Goal: Find contact information: Obtain details needed to contact an individual or organization

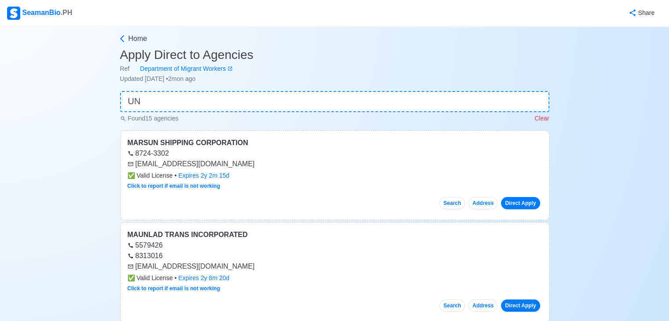
type input "U"
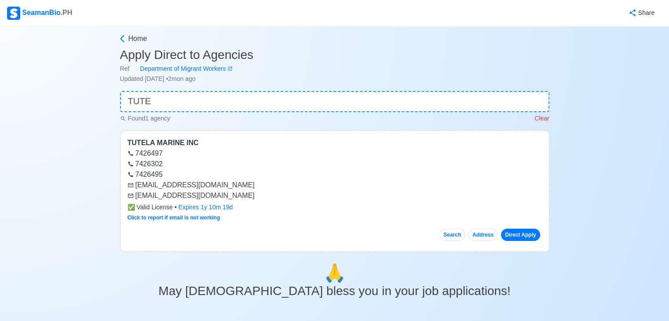
type input "TUTE"
drag, startPoint x: 138, startPoint y: 186, endPoint x: 195, endPoint y: 184, distance: 56.7
click at [195, 184] on div "[EMAIL_ADDRESS][DOMAIN_NAME]" at bounding box center [334, 185] width 414 height 11
click at [199, 185] on div "[EMAIL_ADDRESS][DOMAIN_NAME]" at bounding box center [334, 185] width 414 height 11
drag, startPoint x: 135, startPoint y: 185, endPoint x: 218, endPoint y: 184, distance: 82.2
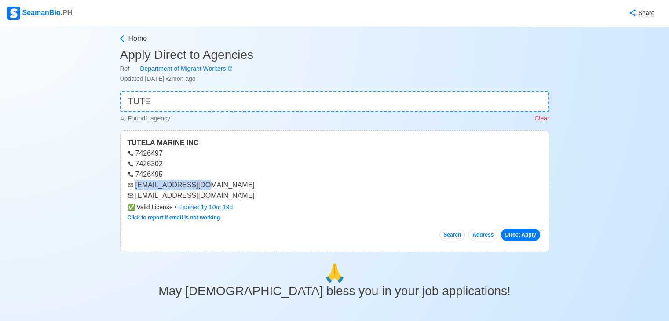
click at [218, 184] on div "[EMAIL_ADDRESS][DOMAIN_NAME]" at bounding box center [334, 185] width 414 height 11
copy div "[EMAIL_ADDRESS][DOMAIN_NAME]"
drag, startPoint x: 135, startPoint y: 196, endPoint x: 178, endPoint y: 200, distance: 42.8
click at [178, 200] on div "[EMAIL_ADDRESS][DOMAIN_NAME]" at bounding box center [334, 195] width 414 height 11
copy div "[EMAIL_ADDRESS][DOMAIN_NAME]"
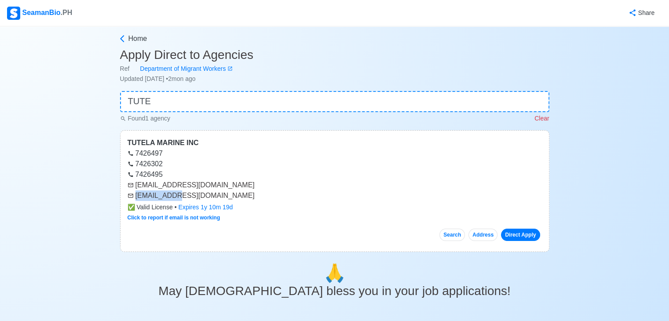
drag, startPoint x: 202, startPoint y: 88, endPoint x: 198, endPoint y: 92, distance: 5.6
click at [201, 88] on main "Home Apply Direct to Agencies Ref Department of Migrant Workers Updated [DATE] …" at bounding box center [334, 259] width 442 height 452
click at [195, 97] on input "TUTE" at bounding box center [334, 101] width 429 height 21
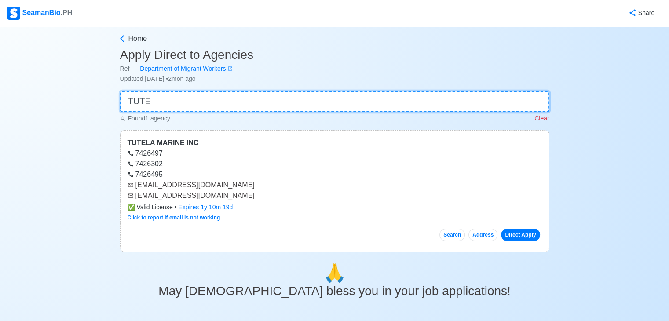
click at [194, 99] on input "TUTE" at bounding box center [334, 101] width 429 height 21
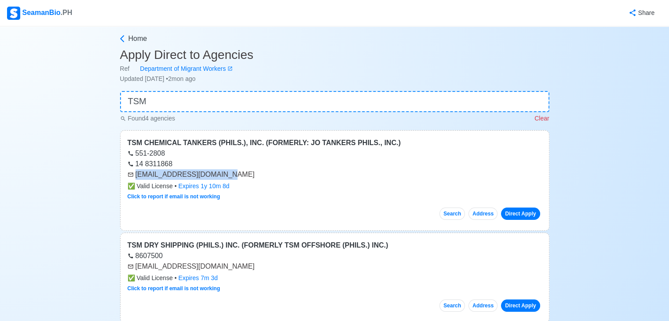
drag, startPoint x: 134, startPoint y: 176, endPoint x: 221, endPoint y: 177, distance: 86.6
click at [221, 177] on div "[EMAIL_ADDRESS][DOMAIN_NAME]" at bounding box center [334, 174] width 414 height 11
copy div "[EMAIL_ADDRESS][DOMAIN_NAME]"
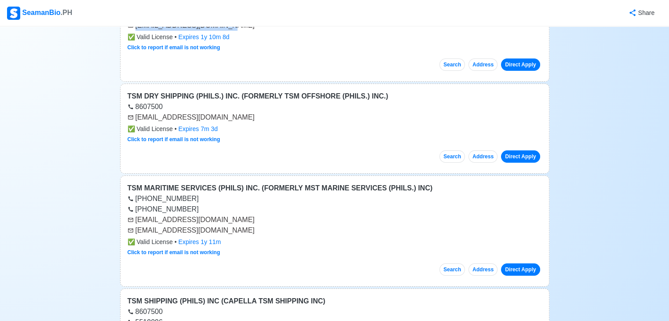
scroll to position [153, 0]
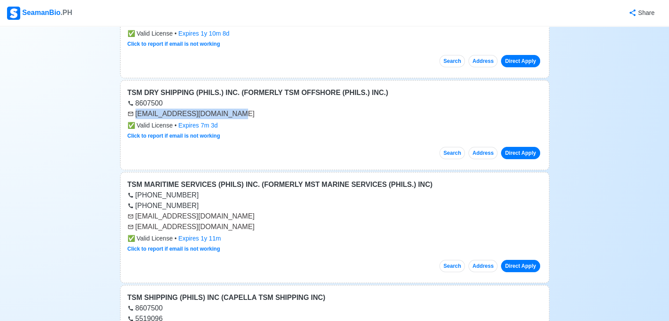
drag, startPoint x: 136, startPoint y: 113, endPoint x: 225, endPoint y: 111, distance: 88.8
click at [225, 111] on div "[EMAIL_ADDRESS][DOMAIN_NAME]" at bounding box center [334, 114] width 414 height 11
copy div "[EMAIL_ADDRESS][DOMAIN_NAME]"
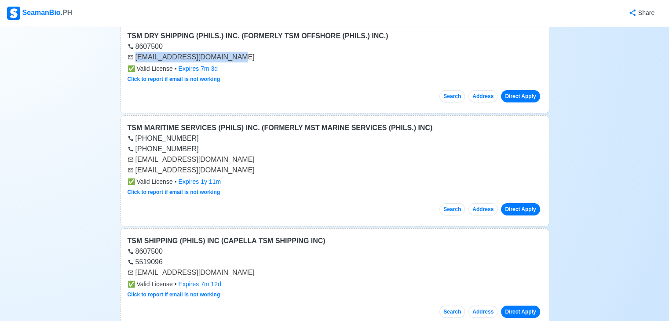
scroll to position [233, 0]
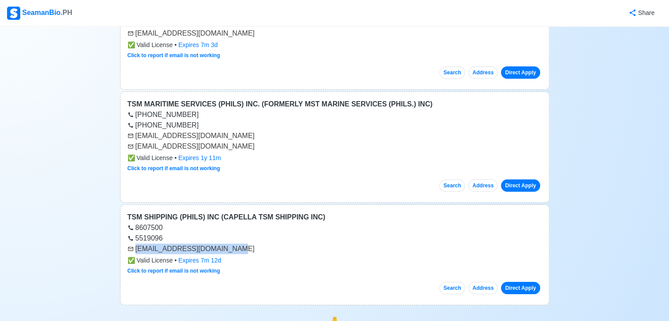
drag, startPoint x: 135, startPoint y: 247, endPoint x: 230, endPoint y: 251, distance: 95.0
click at [230, 252] on div "[EMAIL_ADDRESS][DOMAIN_NAME]" at bounding box center [334, 249] width 414 height 11
drag, startPoint x: 230, startPoint y: 251, endPoint x: 211, endPoint y: 249, distance: 19.9
click at [211, 250] on div "[EMAIL_ADDRESS][DOMAIN_NAME]" at bounding box center [334, 249] width 414 height 11
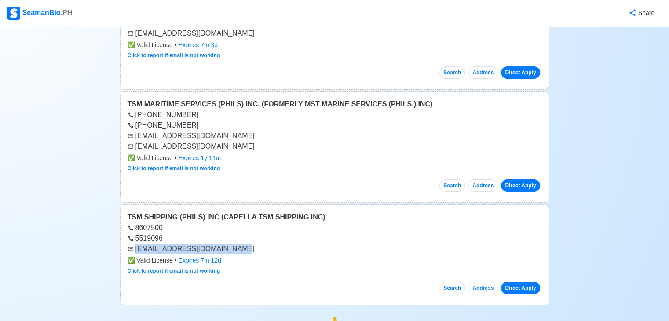
drag, startPoint x: 134, startPoint y: 248, endPoint x: 231, endPoint y: 248, distance: 97.2
click at [231, 248] on div "[EMAIL_ADDRESS][DOMAIN_NAME]" at bounding box center [334, 249] width 414 height 11
copy div "[EMAIL_ADDRESS][DOMAIN_NAME]"
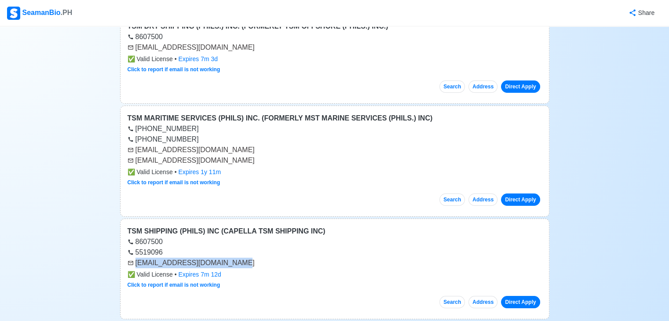
scroll to position [217, 0]
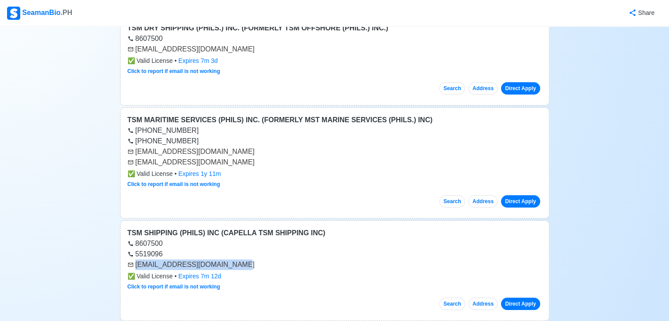
drag, startPoint x: 137, startPoint y: 149, endPoint x: 244, endPoint y: 148, distance: 106.4
click at [244, 148] on div "[EMAIL_ADDRESS][DOMAIN_NAME]" at bounding box center [334, 151] width 414 height 11
click at [282, 141] on div "[PHONE_NUMBER]" at bounding box center [334, 141] width 414 height 11
drag, startPoint x: 135, startPoint y: 160, endPoint x: 252, endPoint y: 159, distance: 117.0
click at [252, 159] on div "[EMAIL_ADDRESS][DOMAIN_NAME]" at bounding box center [334, 162] width 414 height 11
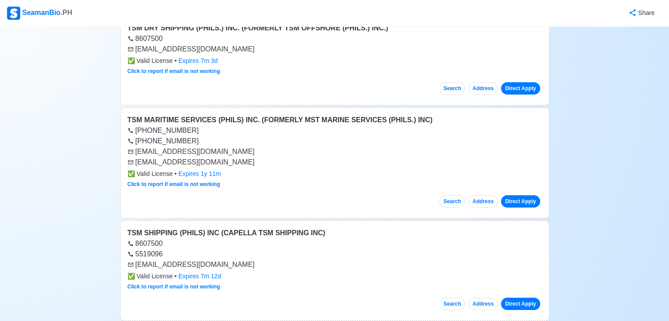
copy div "[EMAIL_ADDRESS][DOMAIN_NAME]"
drag, startPoint x: 135, startPoint y: 150, endPoint x: 268, endPoint y: 151, distance: 132.3
click at [268, 151] on div "[EMAIL_ADDRESS][DOMAIN_NAME]" at bounding box center [334, 151] width 414 height 11
copy div "[EMAIL_ADDRESS][DOMAIN_NAME]"
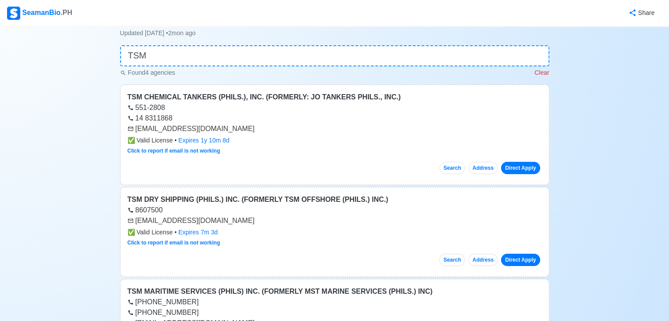
scroll to position [0, 0]
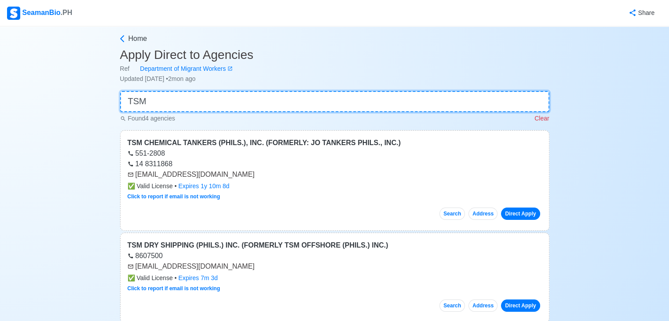
click at [238, 104] on input "TSM" at bounding box center [334, 101] width 429 height 21
click at [238, 103] on input "TSM" at bounding box center [334, 101] width 429 height 21
click at [237, 103] on input "TSM" at bounding box center [334, 101] width 429 height 21
click at [244, 100] on input "TSM" at bounding box center [334, 101] width 429 height 21
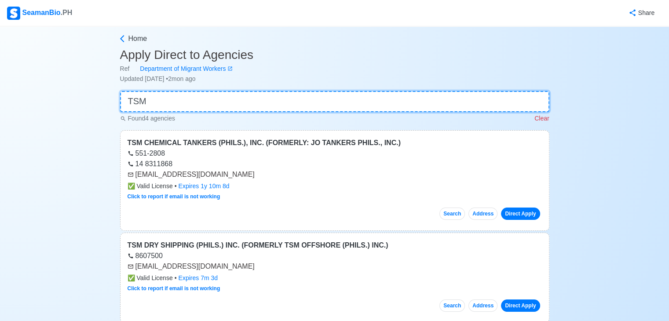
click at [244, 100] on input "TSM" at bounding box center [334, 101] width 429 height 21
click at [160, 104] on input "TSM" at bounding box center [334, 101] width 429 height 21
click at [162, 104] on input "TSM" at bounding box center [334, 101] width 429 height 21
click at [179, 102] on input "TSM" at bounding box center [334, 101] width 429 height 21
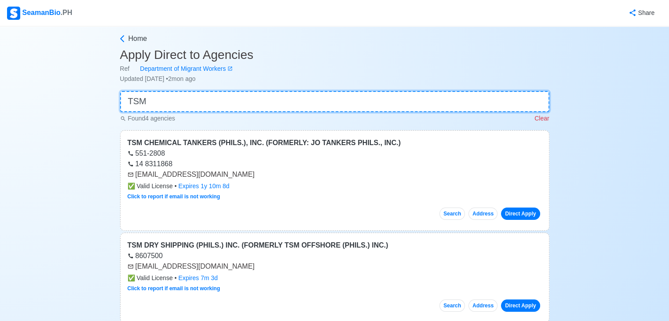
click at [179, 102] on input "TSM" at bounding box center [334, 101] width 429 height 21
type input "TS"
click at [180, 102] on input "TS" at bounding box center [334, 101] width 429 height 21
click at [180, 102] on input at bounding box center [334, 101] width 429 height 21
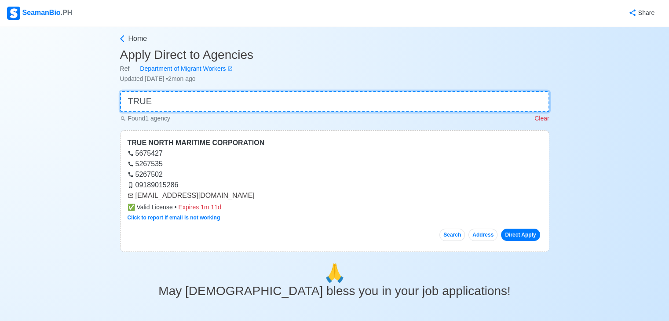
type input "TRUE"
drag, startPoint x: 135, startPoint y: 195, endPoint x: 248, endPoint y: 196, distance: 112.6
click at [248, 196] on div "[EMAIL_ADDRESS][DOMAIN_NAME]" at bounding box center [334, 195] width 414 height 11
copy div "[EMAIL_ADDRESS][DOMAIN_NAME]"
click at [160, 102] on input "TRUE" at bounding box center [334, 101] width 429 height 21
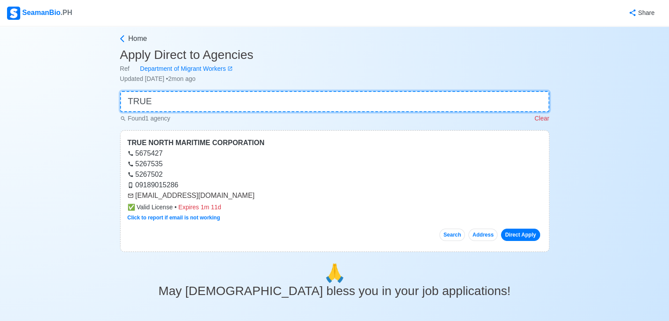
click at [160, 102] on input "TRUE" at bounding box center [334, 101] width 429 height 21
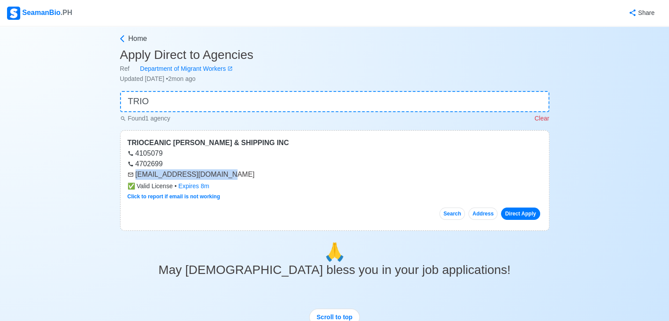
drag, startPoint x: 136, startPoint y: 175, endPoint x: 218, endPoint y: 175, distance: 82.2
click at [218, 175] on div "[EMAIL_ADDRESS][DOMAIN_NAME]" at bounding box center [334, 174] width 414 height 11
copy div "[EMAIL_ADDRESS][DOMAIN_NAME]"
click at [188, 99] on input "TRIO" at bounding box center [334, 101] width 429 height 21
click at [189, 99] on input "TRIO" at bounding box center [334, 101] width 429 height 21
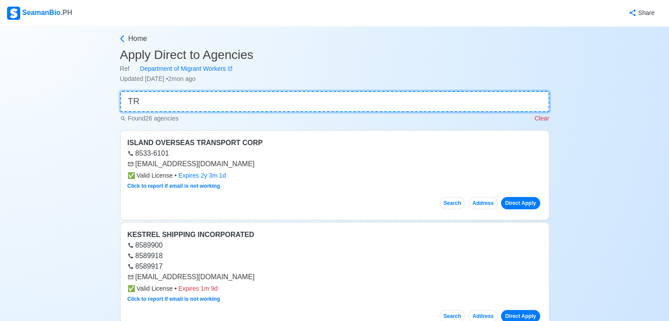
type input "T"
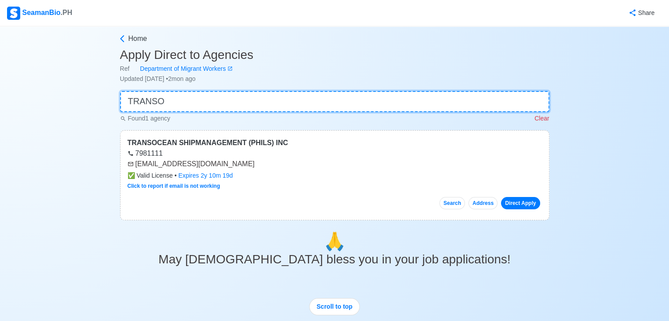
type input "TRANSO"
drag, startPoint x: 135, startPoint y: 164, endPoint x: 216, endPoint y: 164, distance: 80.9
click at [216, 164] on div "[EMAIL_ADDRESS][DOMAIN_NAME]" at bounding box center [334, 164] width 414 height 11
copy div "[EMAIL_ADDRESS][DOMAIN_NAME]"
click at [220, 106] on input "TRANSO" at bounding box center [334, 101] width 429 height 21
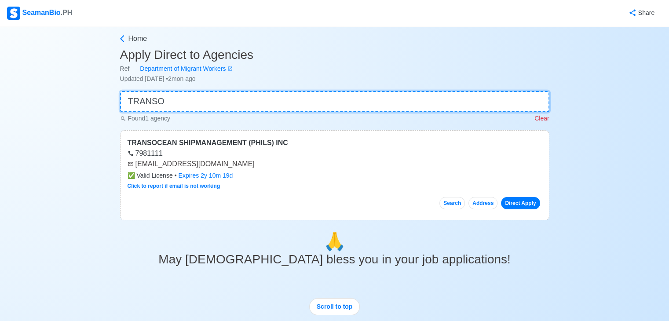
click at [220, 106] on input "TRANSO" at bounding box center [334, 101] width 429 height 21
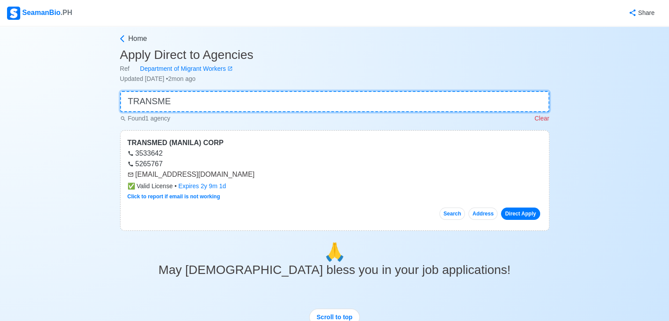
type input "TRANSME"
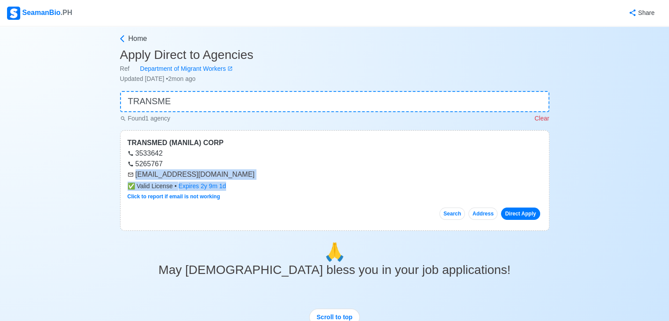
drag, startPoint x: 134, startPoint y: 173, endPoint x: 241, endPoint y: 182, distance: 108.0
click at [241, 182] on div "TRANSMED (MANILA) CORP 3533642 5265767 [EMAIL_ADDRESS][DOMAIN_NAME] ✅ Valid Lic…" at bounding box center [334, 180] width 429 height 101
click at [266, 174] on div "[EMAIL_ADDRESS][DOMAIN_NAME]" at bounding box center [334, 174] width 414 height 11
click at [288, 171] on div "[EMAIL_ADDRESS][DOMAIN_NAME]" at bounding box center [334, 174] width 414 height 11
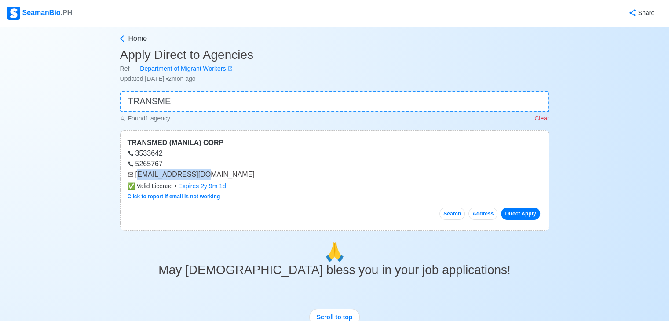
drag, startPoint x: 137, startPoint y: 174, endPoint x: 194, endPoint y: 171, distance: 57.2
click at [193, 172] on div "[EMAIL_ADDRESS][DOMAIN_NAME]" at bounding box center [334, 174] width 414 height 11
click at [244, 155] on div "3533642" at bounding box center [334, 153] width 414 height 11
drag, startPoint x: 132, startPoint y: 175, endPoint x: 160, endPoint y: 175, distance: 27.3
click at [160, 175] on div "[EMAIL_ADDRESS][DOMAIN_NAME]" at bounding box center [334, 174] width 414 height 11
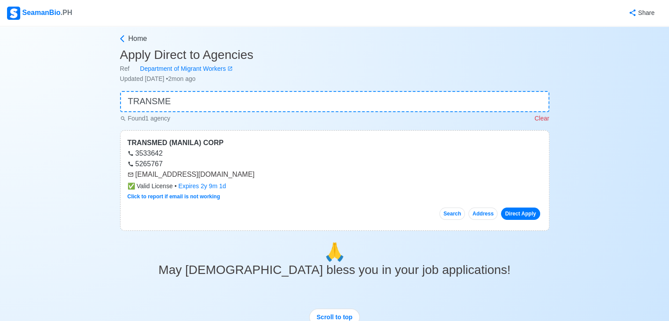
drag, startPoint x: 135, startPoint y: 173, endPoint x: 240, endPoint y: 173, distance: 105.5
click at [240, 173] on div "[EMAIL_ADDRESS][DOMAIN_NAME]" at bounding box center [334, 174] width 414 height 11
click at [233, 102] on input "TRANSME" at bounding box center [334, 101] width 429 height 21
click at [234, 101] on input "TRANSME" at bounding box center [334, 101] width 429 height 21
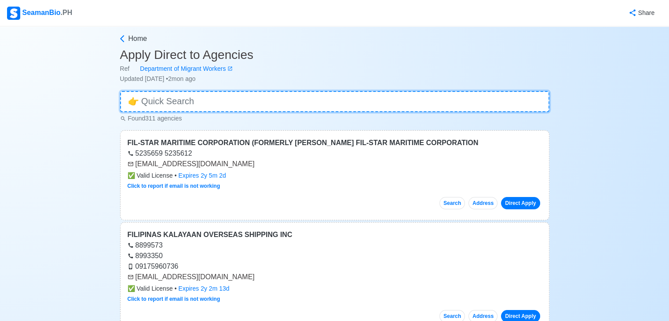
type input "Y"
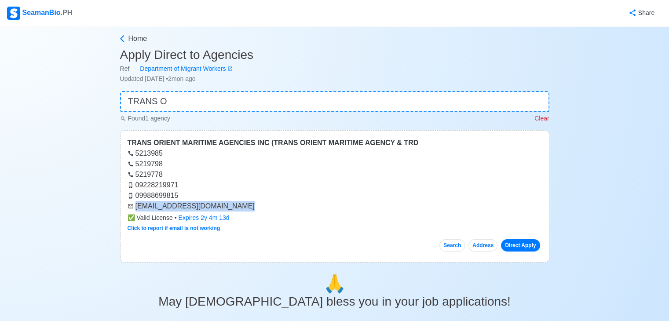
drag, startPoint x: 136, startPoint y: 207, endPoint x: 236, endPoint y: 204, distance: 99.8
click at [236, 204] on div "[EMAIL_ADDRESS][DOMAIN_NAME]" at bounding box center [334, 206] width 414 height 11
click at [224, 102] on input "TRANS O" at bounding box center [334, 101] width 429 height 21
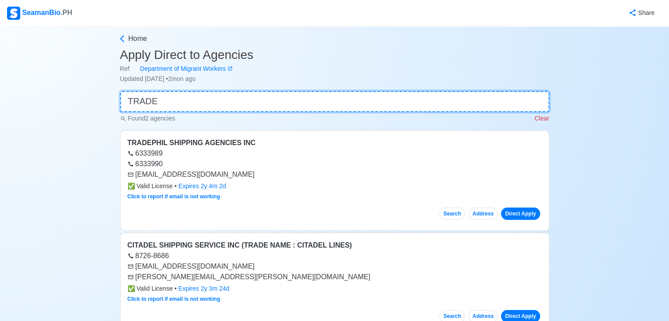
type input "TRADE"
click at [306, 101] on input "TRADE" at bounding box center [334, 101] width 429 height 21
drag, startPoint x: 136, startPoint y: 174, endPoint x: 230, endPoint y: 169, distance: 94.6
click at [230, 169] on div "[EMAIL_ADDRESS][DOMAIN_NAME]" at bounding box center [334, 174] width 414 height 11
click at [249, 94] on input "TRADE" at bounding box center [334, 101] width 429 height 21
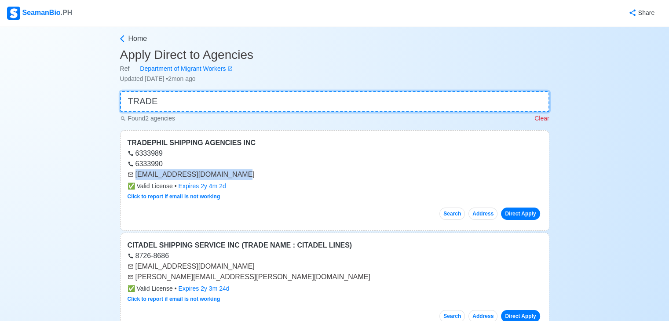
click at [249, 94] on input "TRADE" at bounding box center [334, 101] width 429 height 21
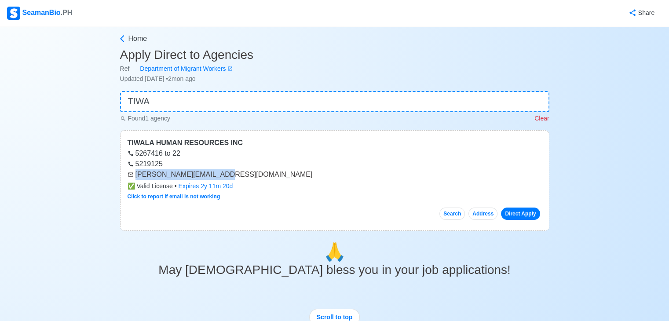
drag, startPoint x: 137, startPoint y: 175, endPoint x: 219, endPoint y: 171, distance: 81.4
click at [219, 171] on div "[PERSON_NAME][EMAIL_ADDRESS][DOMAIN_NAME]" at bounding box center [334, 174] width 414 height 11
click at [224, 98] on input "TIWA" at bounding box center [334, 101] width 429 height 21
click at [226, 98] on input "TIWA" at bounding box center [334, 101] width 429 height 21
type input "T"
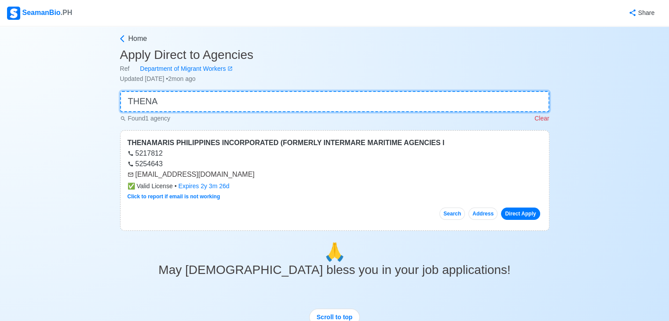
type input "THENA"
drag, startPoint x: 135, startPoint y: 175, endPoint x: 246, endPoint y: 178, distance: 110.8
click at [246, 178] on div "[EMAIL_ADDRESS][DOMAIN_NAME]" at bounding box center [334, 174] width 414 height 11
click at [183, 94] on input "THENA" at bounding box center [334, 101] width 429 height 21
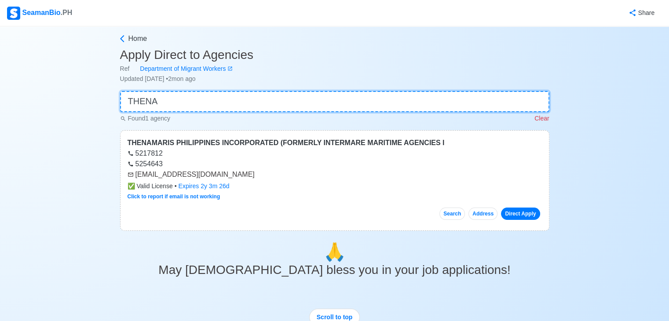
click at [183, 95] on input "THENA" at bounding box center [334, 101] width 429 height 21
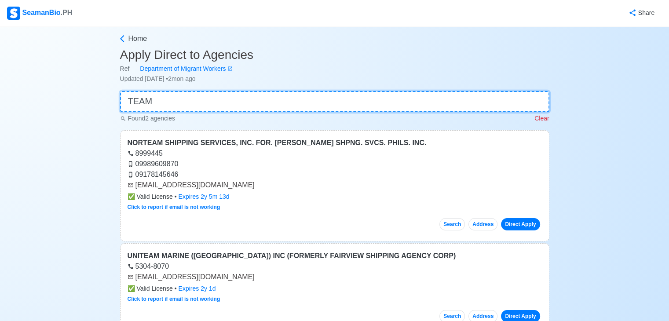
type input "TEAM"
click at [212, 102] on input "TEAM" at bounding box center [334, 101] width 429 height 21
click at [213, 102] on input "TEAM" at bounding box center [334, 101] width 429 height 21
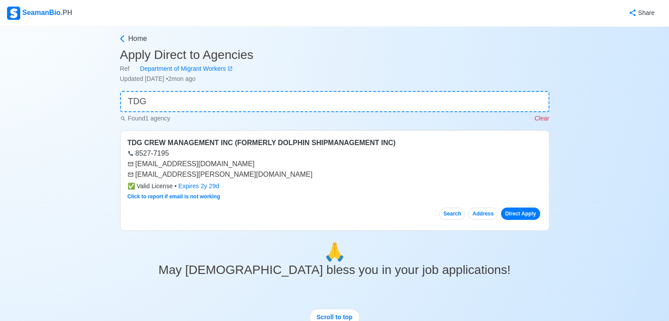
type input "TDG"
drag, startPoint x: 135, startPoint y: 175, endPoint x: 239, endPoint y: 179, distance: 104.7
click at [239, 179] on div "[EMAIL_ADDRESS][PERSON_NAME][DOMAIN_NAME]" at bounding box center [334, 174] width 414 height 11
copy div "[EMAIL_ADDRESS][PERSON_NAME][DOMAIN_NAME]"
drag, startPoint x: 136, startPoint y: 164, endPoint x: 211, endPoint y: 160, distance: 74.8
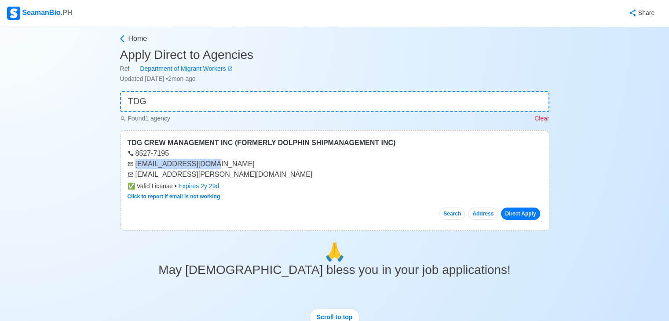
click at [211, 160] on div "[EMAIL_ADDRESS][DOMAIN_NAME]" at bounding box center [334, 164] width 414 height 11
copy div "[EMAIL_ADDRESS][DOMAIN_NAME]"
click at [176, 97] on input "TDG" at bounding box center [334, 101] width 429 height 21
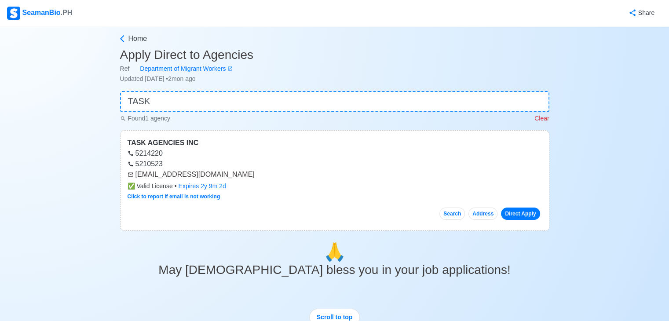
drag, startPoint x: 135, startPoint y: 173, endPoint x: 232, endPoint y: 176, distance: 97.7
click at [232, 176] on div "[EMAIL_ADDRESS][DOMAIN_NAME]" at bounding box center [334, 174] width 414 height 11
copy div "[EMAIL_ADDRESS][DOMAIN_NAME]"
click at [174, 99] on input "TASK" at bounding box center [334, 101] width 429 height 21
click at [176, 99] on input "TASK" at bounding box center [334, 101] width 429 height 21
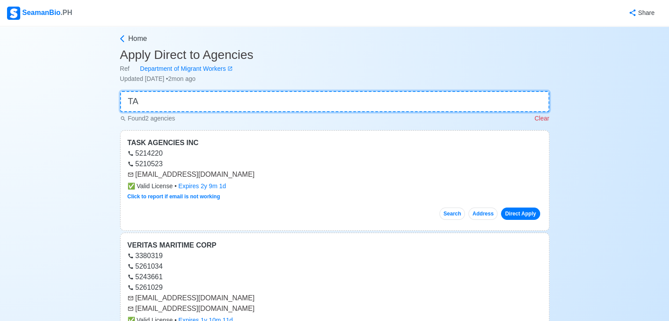
type input "T"
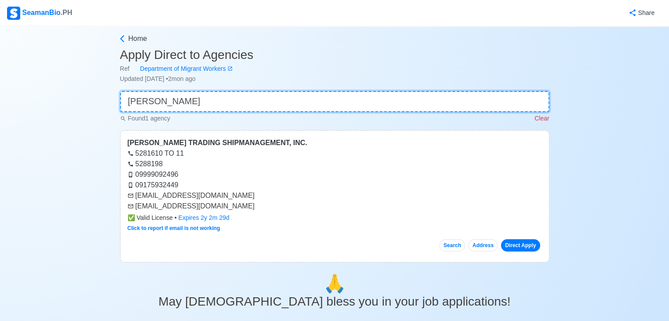
type input "TARA"
drag, startPoint x: 135, startPoint y: 197, endPoint x: 211, endPoint y: 196, distance: 75.6
click at [211, 196] on div "[EMAIL_ADDRESS][DOMAIN_NAME]" at bounding box center [334, 195] width 414 height 11
copy div "[EMAIL_ADDRESS][DOMAIN_NAME]"
drag, startPoint x: 134, startPoint y: 207, endPoint x: 190, endPoint y: 208, distance: 56.3
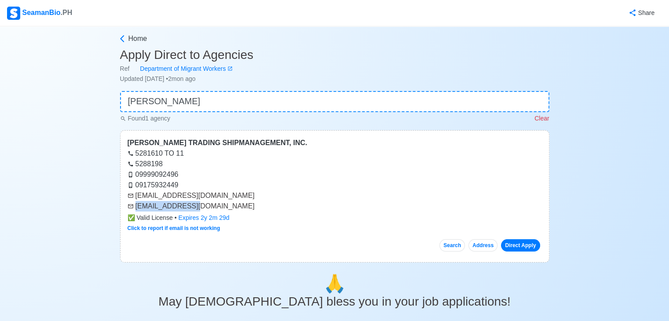
click at [190, 208] on div "[EMAIL_ADDRESS][DOMAIN_NAME]" at bounding box center [334, 206] width 414 height 11
copy div "[EMAIL_ADDRESS][DOMAIN_NAME]"
click at [280, 96] on input "TARA" at bounding box center [334, 101] width 429 height 21
click at [280, 97] on input "TARA" at bounding box center [334, 101] width 429 height 21
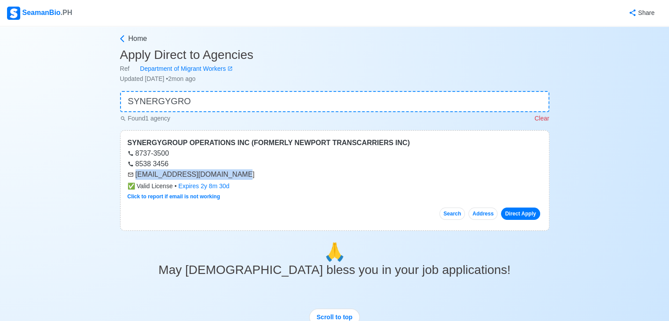
drag, startPoint x: 137, startPoint y: 175, endPoint x: 233, endPoint y: 173, distance: 96.7
click at [233, 173] on div "[EMAIL_ADDRESS][DOMAIN_NAME]" at bounding box center [334, 174] width 414 height 11
copy div "[EMAIL_ADDRESS][DOMAIN_NAME]"
click at [208, 95] on input "SYNERGYGRO" at bounding box center [334, 101] width 429 height 21
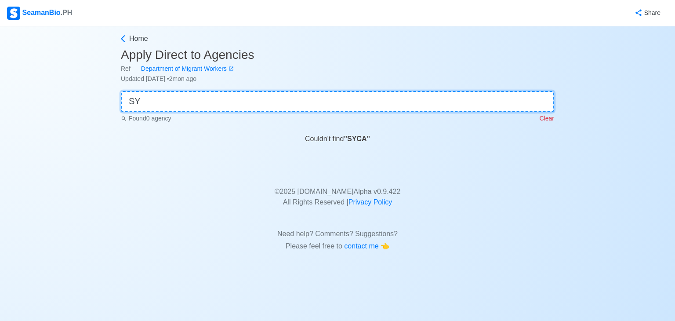
type input "S"
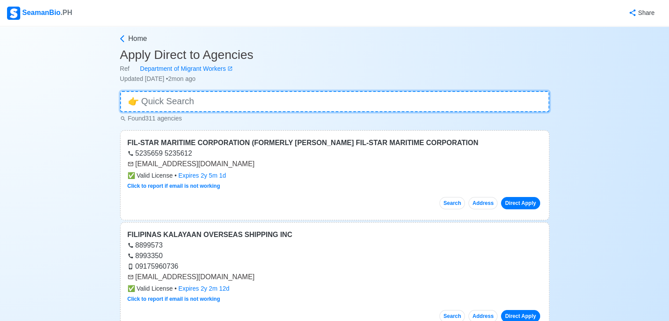
type input "A"
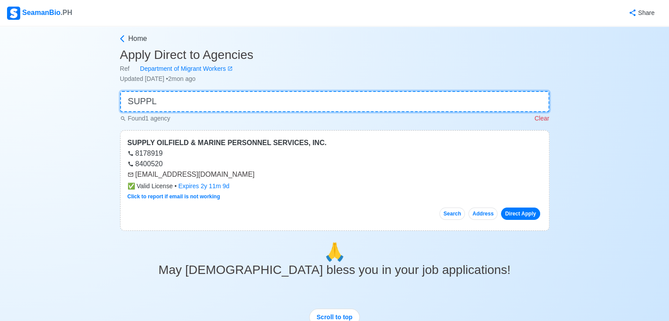
type input "SUPPL"
drag, startPoint x: 136, startPoint y: 175, endPoint x: 199, endPoint y: 174, distance: 62.9
click at [199, 174] on div "[EMAIL_ADDRESS][DOMAIN_NAME]" at bounding box center [334, 174] width 414 height 11
copy div "[EMAIL_ADDRESS][DOMAIN_NAME]"
drag, startPoint x: 227, startPoint y: 109, endPoint x: 232, endPoint y: 105, distance: 6.9
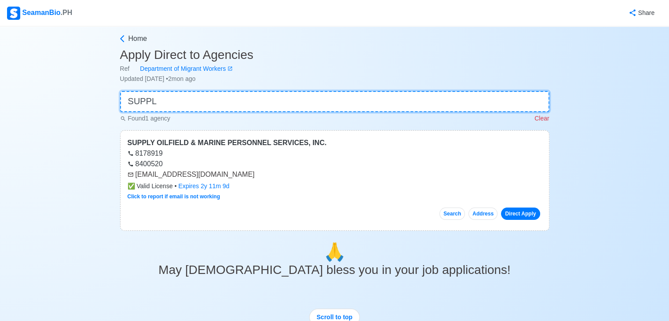
click at [227, 109] on input "SUPPL" at bounding box center [334, 101] width 429 height 21
click at [233, 104] on input "SUPPL" at bounding box center [334, 101] width 429 height 21
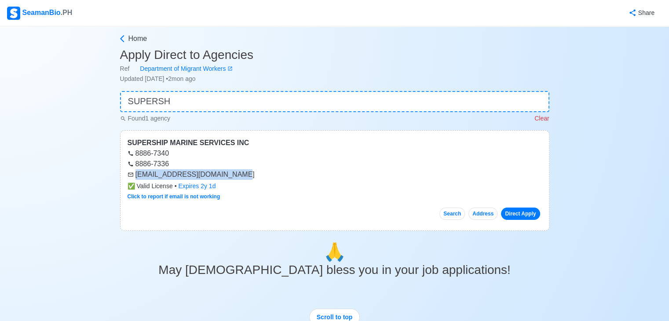
drag, startPoint x: 135, startPoint y: 175, endPoint x: 236, endPoint y: 171, distance: 100.7
click at [236, 171] on div "[EMAIL_ADDRESS][DOMAIN_NAME]" at bounding box center [334, 174] width 414 height 11
copy div "[EMAIL_ADDRESS][DOMAIN_NAME]"
click at [192, 95] on input "SUPERSH" at bounding box center [334, 101] width 429 height 21
drag, startPoint x: 136, startPoint y: 175, endPoint x: 197, endPoint y: 169, distance: 61.8
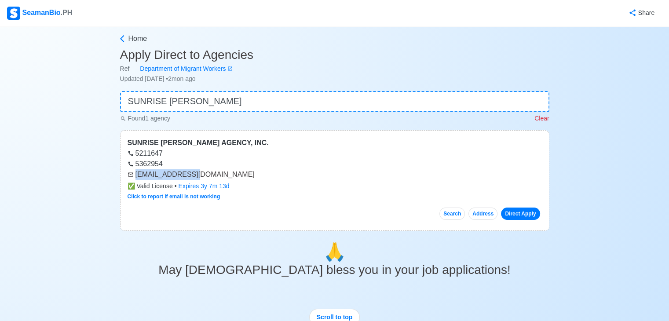
click at [197, 169] on div "[EMAIL_ADDRESS][DOMAIN_NAME]" at bounding box center [334, 174] width 414 height 11
copy div "[EMAIL_ADDRESS][DOMAIN_NAME]"
click at [267, 102] on input "SUNRISE MANNING" at bounding box center [334, 101] width 429 height 21
click at [267, 101] on input "SUNRISE MANNING" at bounding box center [334, 101] width 429 height 21
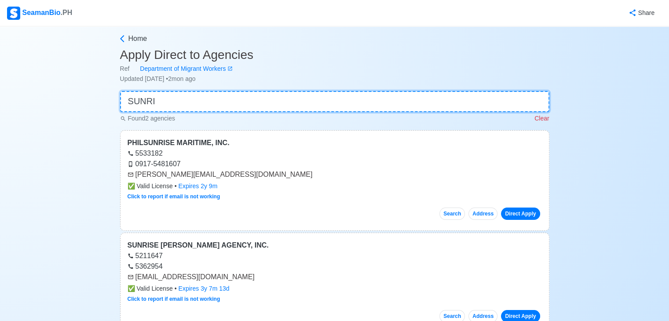
click at [267, 101] on input "SUNRI" at bounding box center [334, 101] width 429 height 21
click at [269, 101] on input "SUNR" at bounding box center [334, 101] width 429 height 21
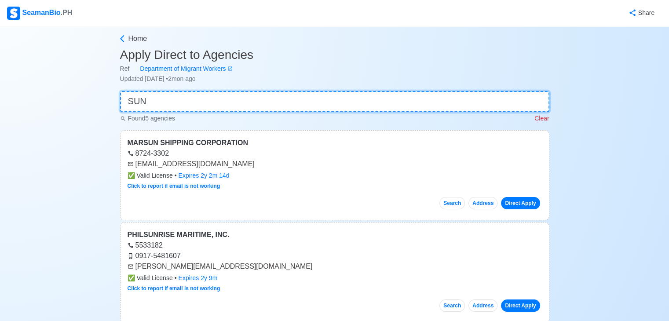
type input "SU"
click at [269, 102] on input "SU" at bounding box center [334, 101] width 429 height 21
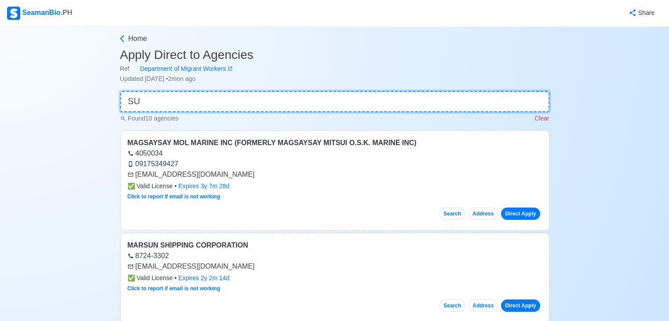
click at [269, 102] on input "SU" at bounding box center [334, 101] width 429 height 21
click at [269, 102] on input at bounding box center [334, 101] width 429 height 21
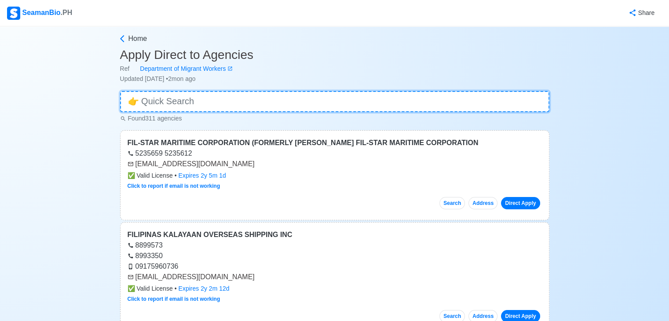
click at [269, 102] on input at bounding box center [334, 101] width 429 height 21
click at [268, 104] on input at bounding box center [334, 101] width 429 height 21
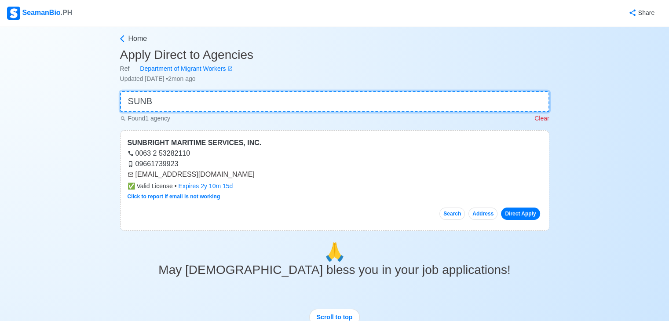
type input "SUNB"
drag, startPoint x: 135, startPoint y: 175, endPoint x: 260, endPoint y: 178, distance: 124.9
click at [260, 178] on div "[EMAIL_ADDRESS][DOMAIN_NAME]" at bounding box center [334, 174] width 414 height 11
copy div "[EMAIL_ADDRESS][DOMAIN_NAME]"
click at [213, 96] on input "SUNB" at bounding box center [334, 101] width 429 height 21
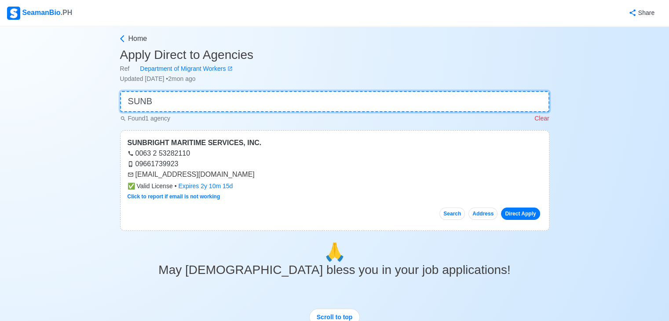
click at [213, 96] on input "SUNB" at bounding box center [334, 101] width 429 height 21
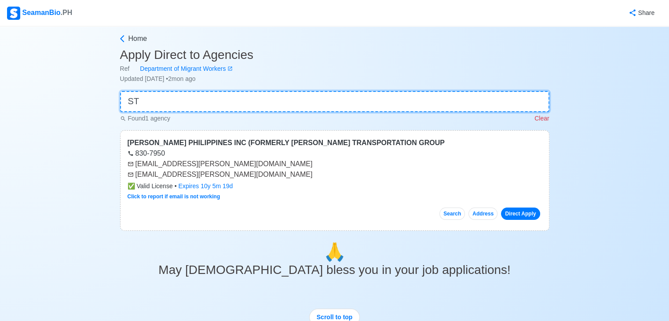
type input "S"
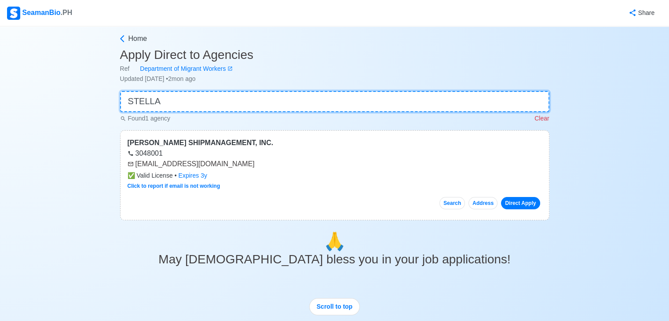
click at [284, 102] on input "STELLA" at bounding box center [334, 101] width 429 height 21
click at [280, 102] on input "STELLA" at bounding box center [334, 101] width 429 height 21
click at [275, 97] on input "STELLA" at bounding box center [334, 101] width 429 height 21
click at [274, 97] on input "STELLA" at bounding box center [334, 101] width 429 height 21
click at [273, 95] on input "STELLA" at bounding box center [334, 101] width 429 height 21
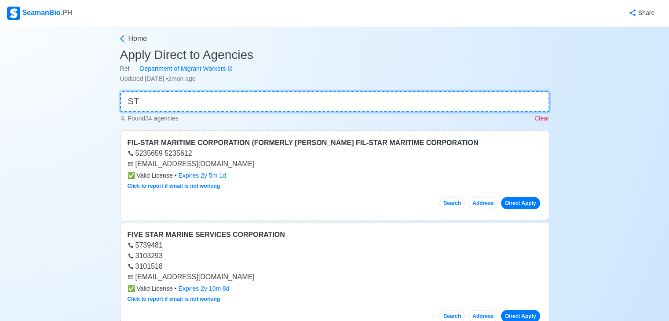
type input "S"
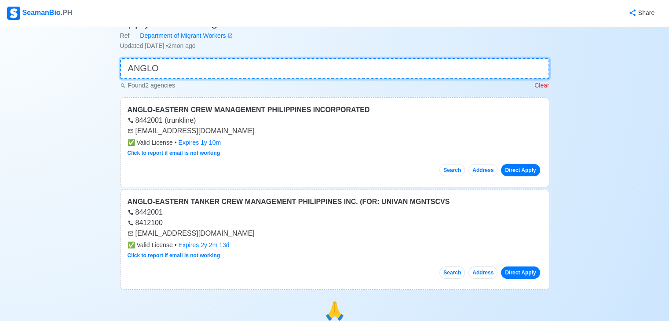
scroll to position [34, 0]
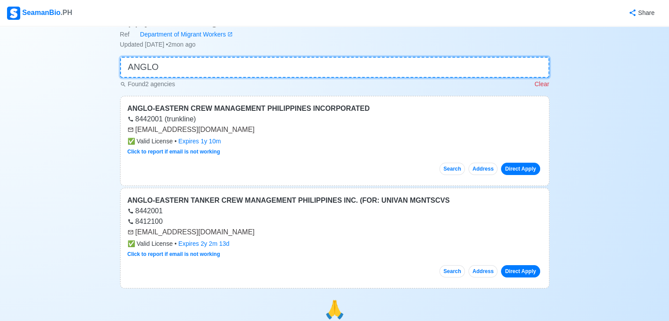
type input "ANGLO"
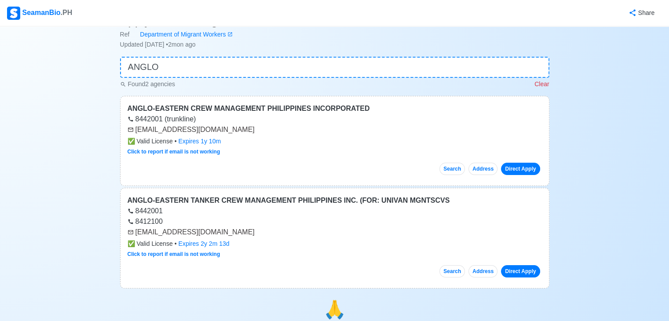
drag, startPoint x: 135, startPoint y: 129, endPoint x: 249, endPoint y: 131, distance: 113.9
click at [249, 131] on div "[EMAIL_ADDRESS][DOMAIN_NAME]" at bounding box center [334, 129] width 414 height 11
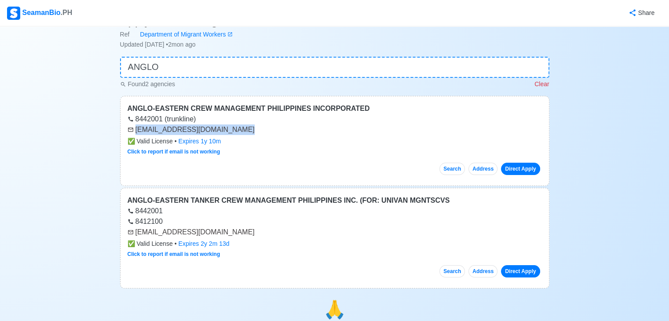
click at [249, 131] on div "[EMAIL_ADDRESS][DOMAIN_NAME]" at bounding box center [334, 129] width 414 height 11
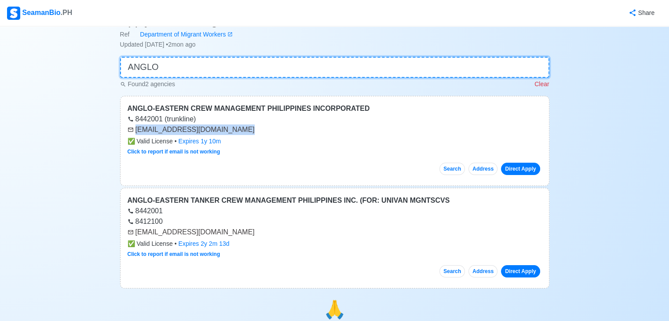
click at [223, 72] on input "ANGLO" at bounding box center [334, 67] width 429 height 21
